Goal: Task Accomplishment & Management: Use online tool/utility

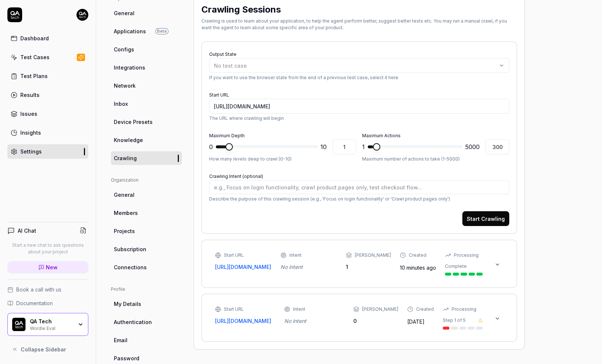
scroll to position [81, 0]
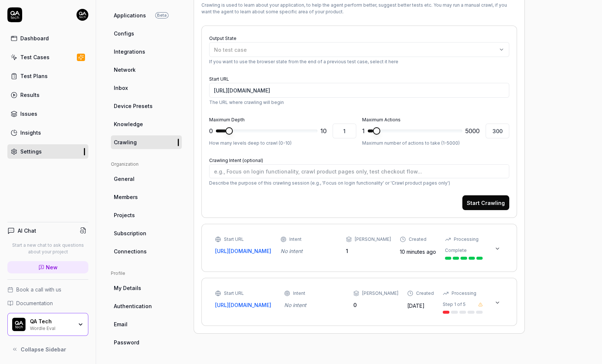
click at [499, 248] on icon at bounding box center [497, 248] width 6 height 6
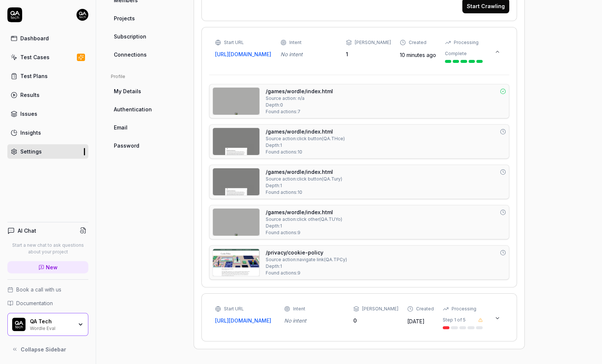
scroll to position [291, 0]
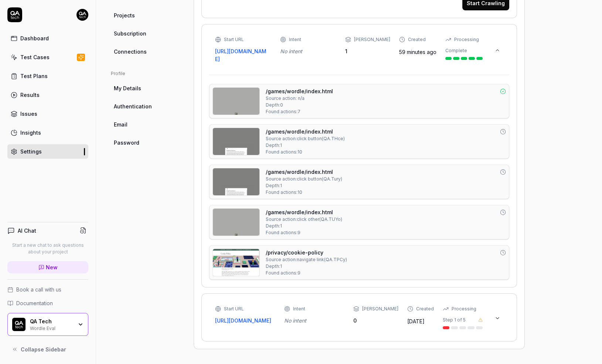
type textarea "*"
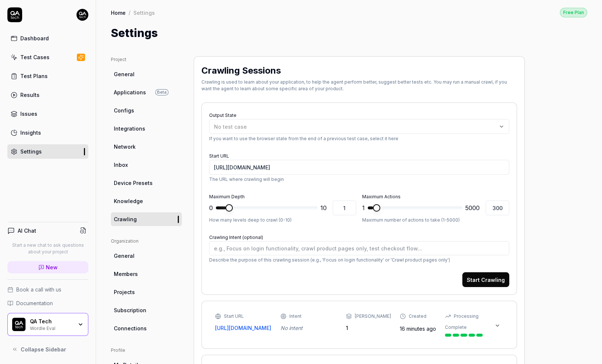
scroll to position [81, 0]
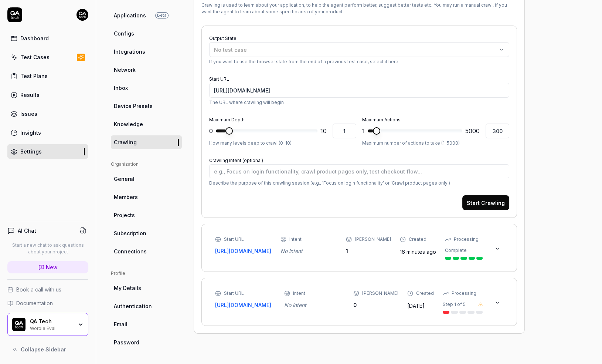
type textarea "*"
click at [499, 251] on icon at bounding box center [497, 248] width 6 height 6
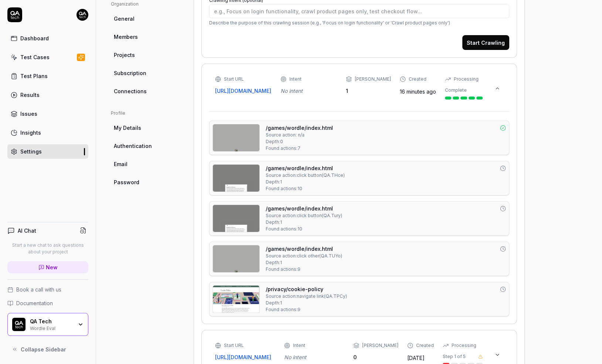
scroll to position [248, 0]
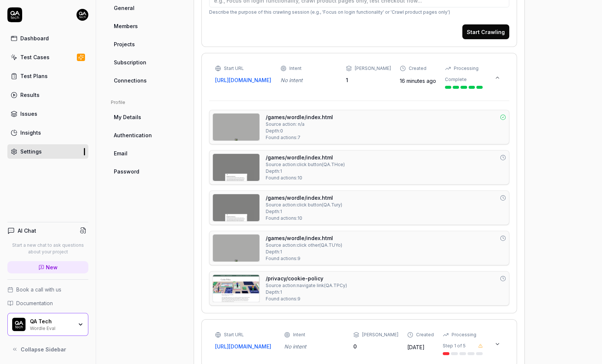
click at [242, 140] on img at bounding box center [236, 126] width 47 height 27
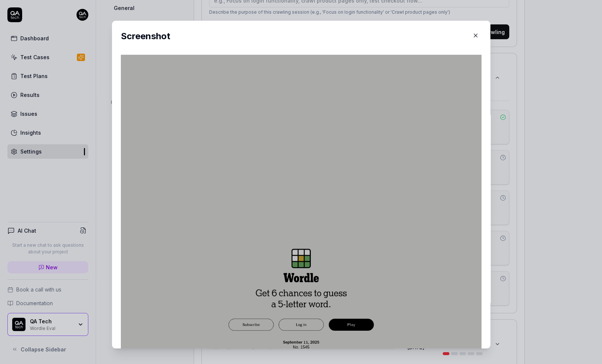
scroll to position [16, 0]
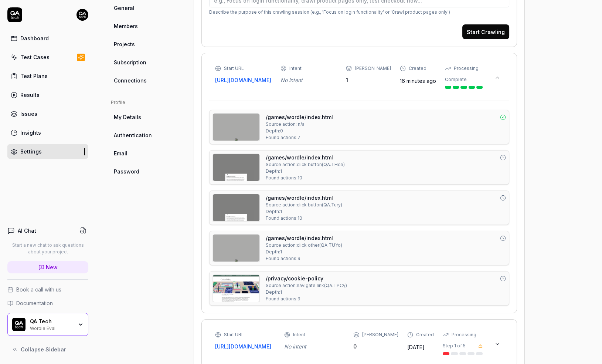
click at [233, 177] on img at bounding box center [236, 167] width 47 height 27
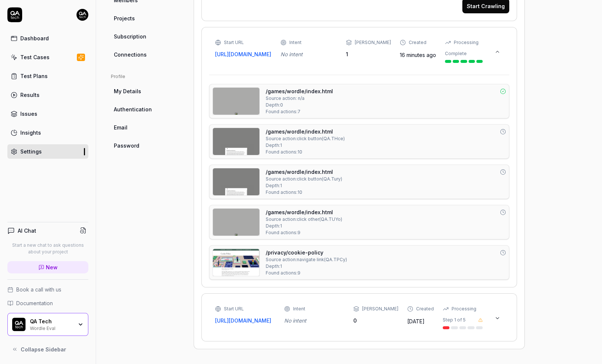
scroll to position [291, 0]
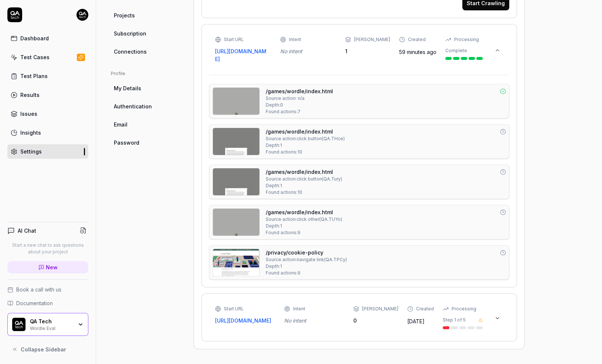
type textarea "*"
